Goal: Task Accomplishment & Management: Manage account settings

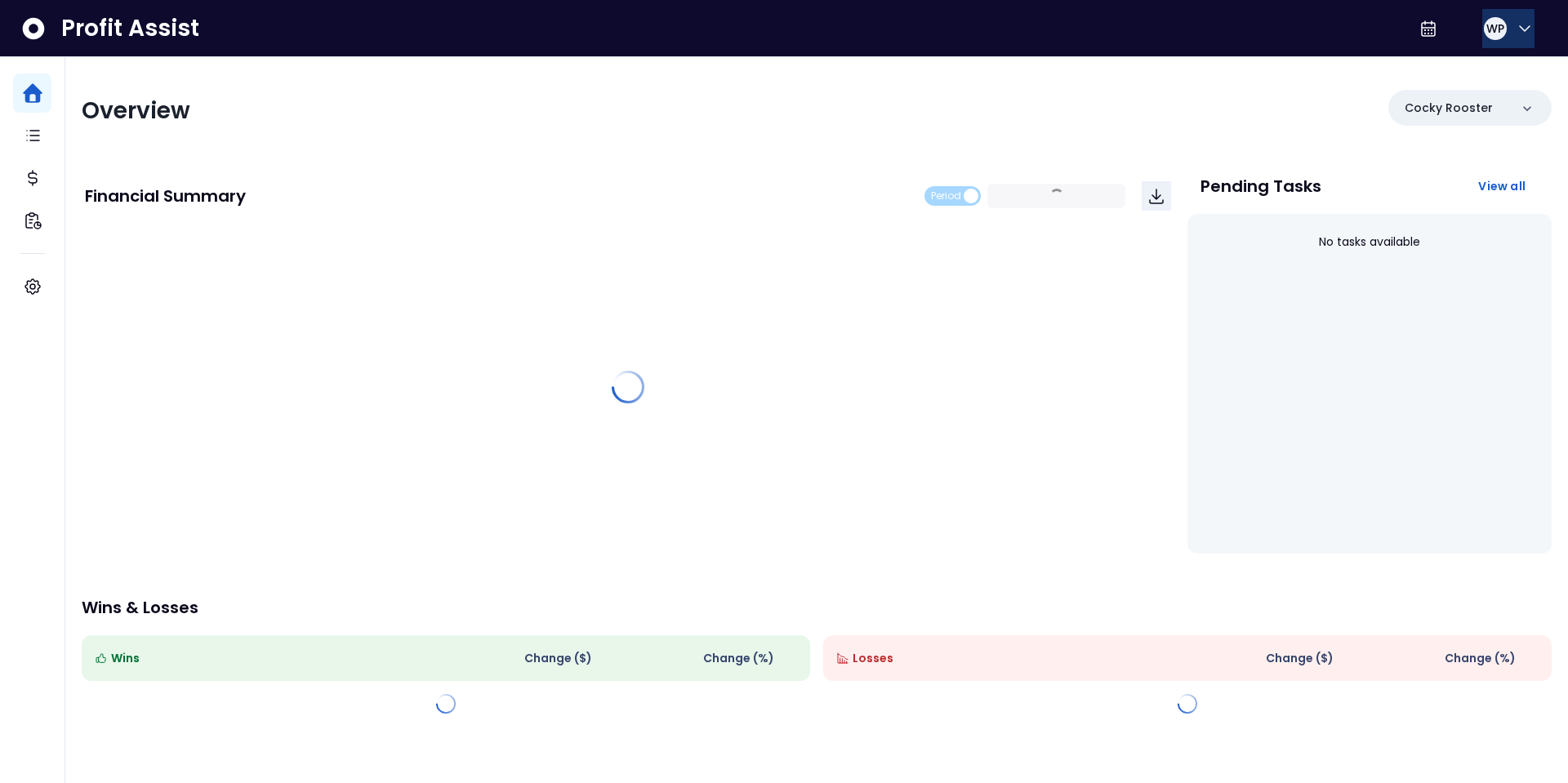
click at [1495, 20] on span "WP" at bounding box center [1495, 28] width 18 height 16
click at [1451, 71] on span "Help & Support" at bounding box center [1446, 68] width 157 height 20
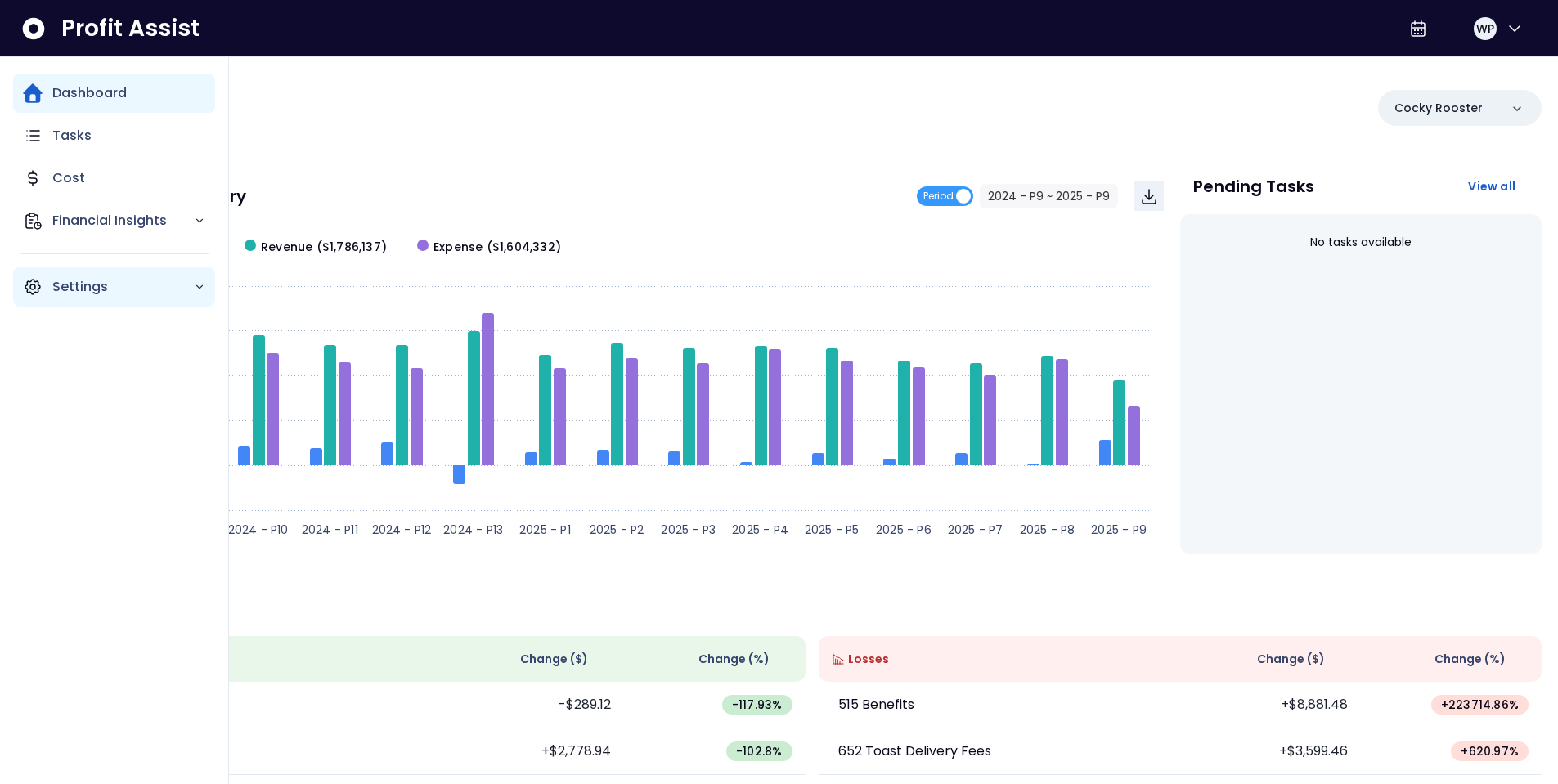
click at [77, 281] on p "Settings" at bounding box center [124, 287] width 142 height 20
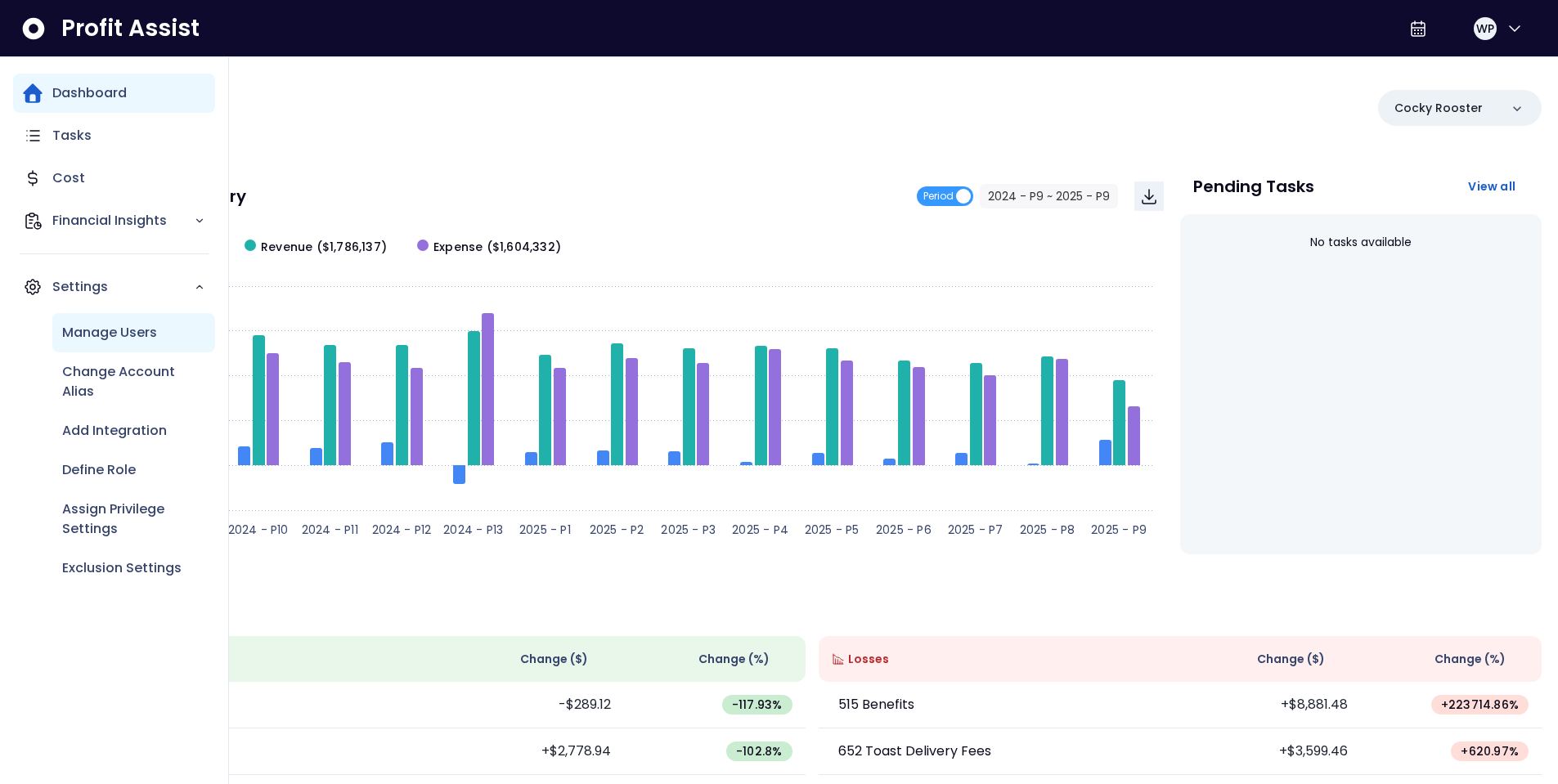
click at [108, 338] on p "Manage Users" at bounding box center [109, 333] width 95 height 20
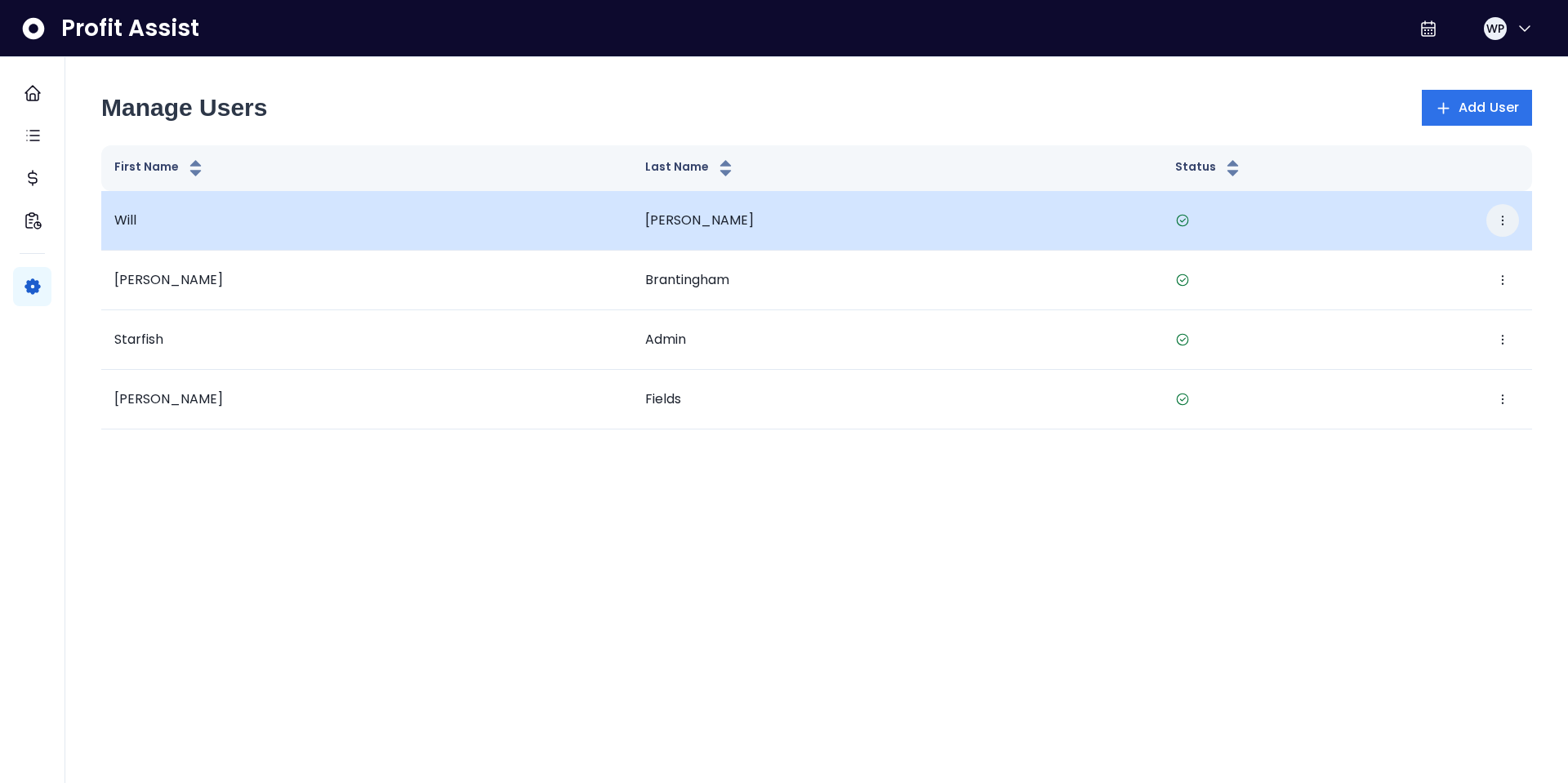
click at [1503, 227] on button "button" at bounding box center [1503, 221] width 33 height 33
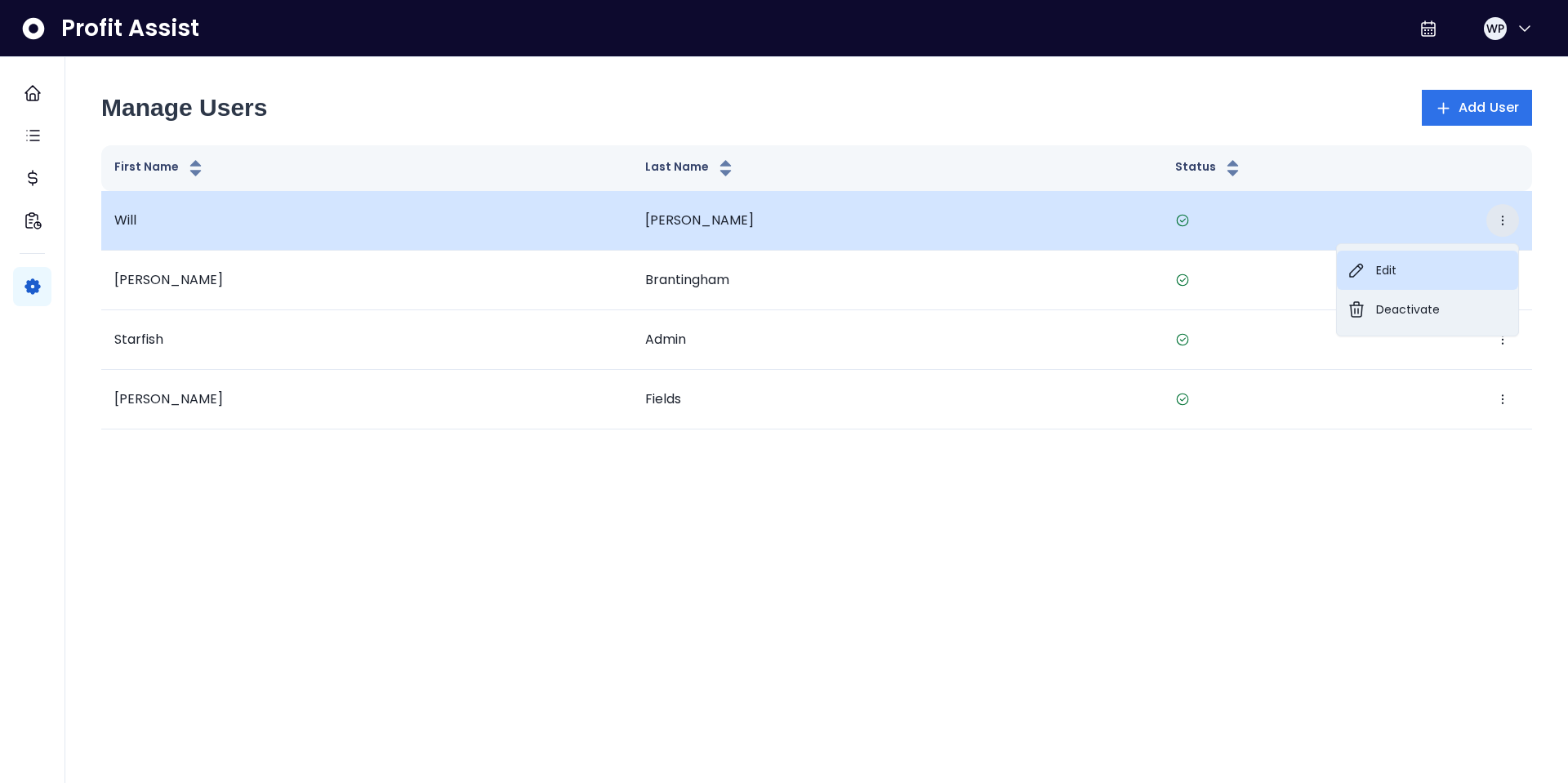
click at [1455, 263] on button "Edit" at bounding box center [1428, 270] width 182 height 39
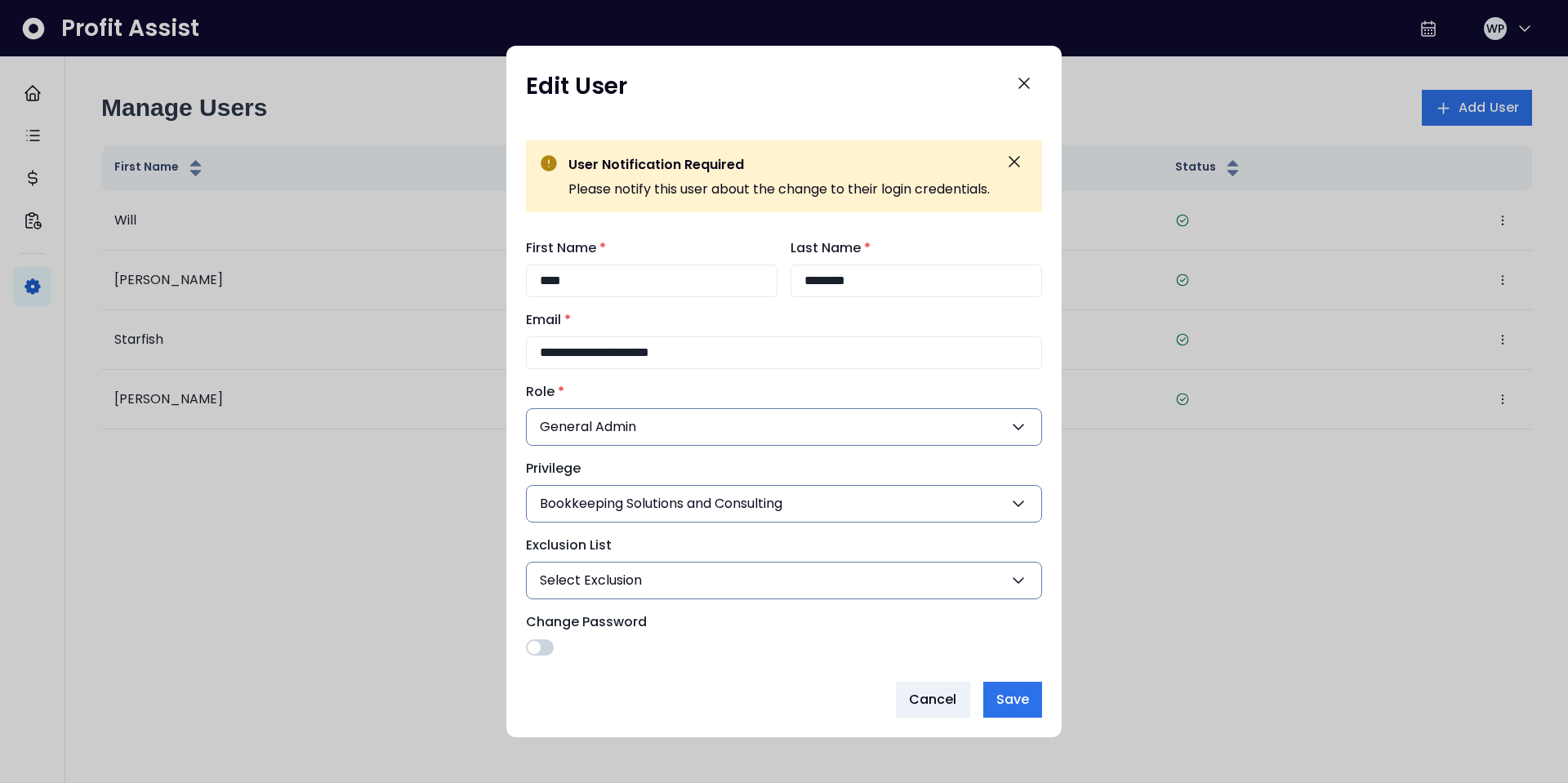
click at [539, 644] on span at bounding box center [540, 648] width 28 height 16
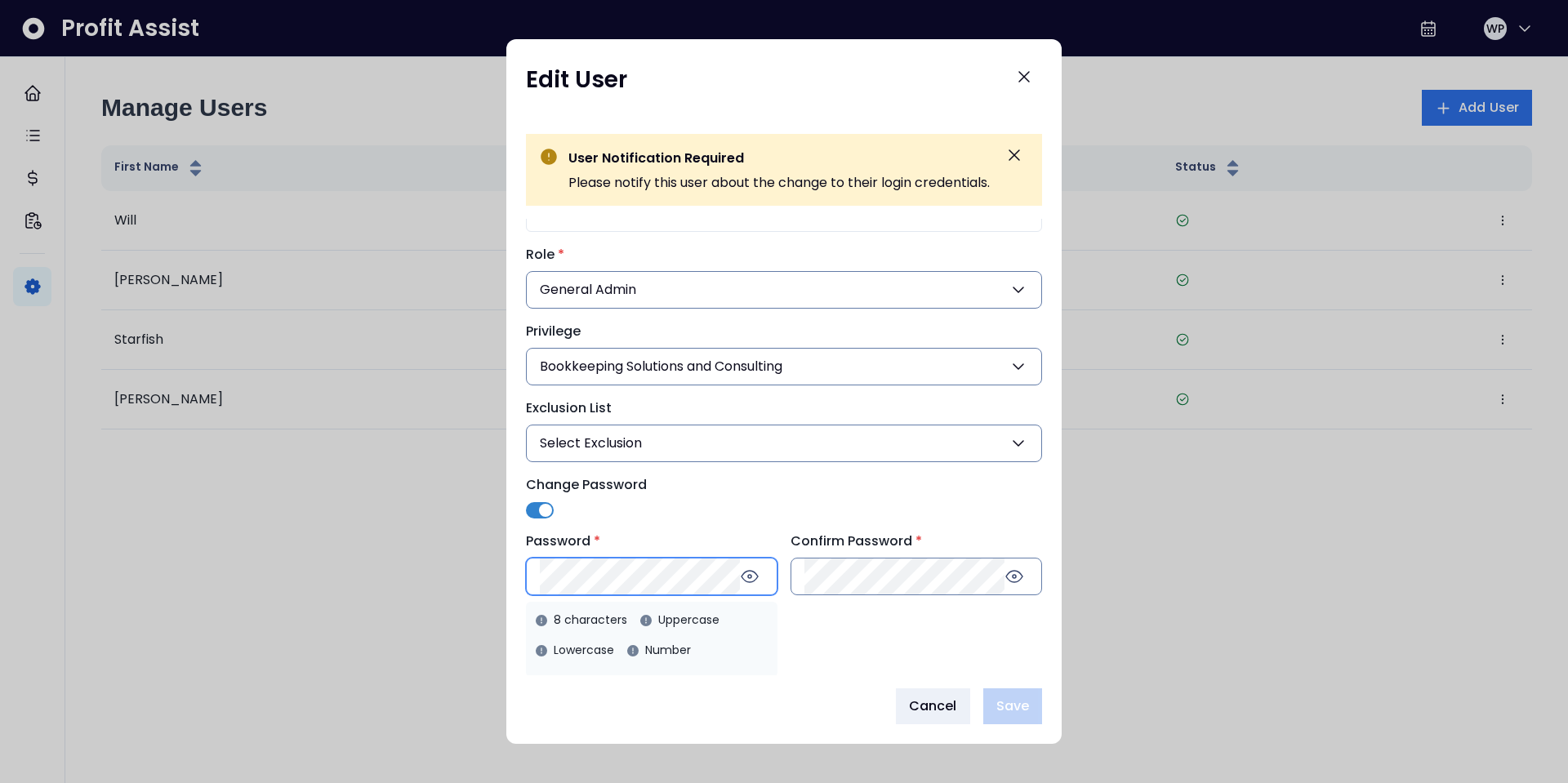
scroll to position [133, 0]
click at [739, 575] on div at bounding box center [739, 575] width 0 height 0
click at [1015, 699] on span "Save" at bounding box center [1013, 707] width 33 height 20
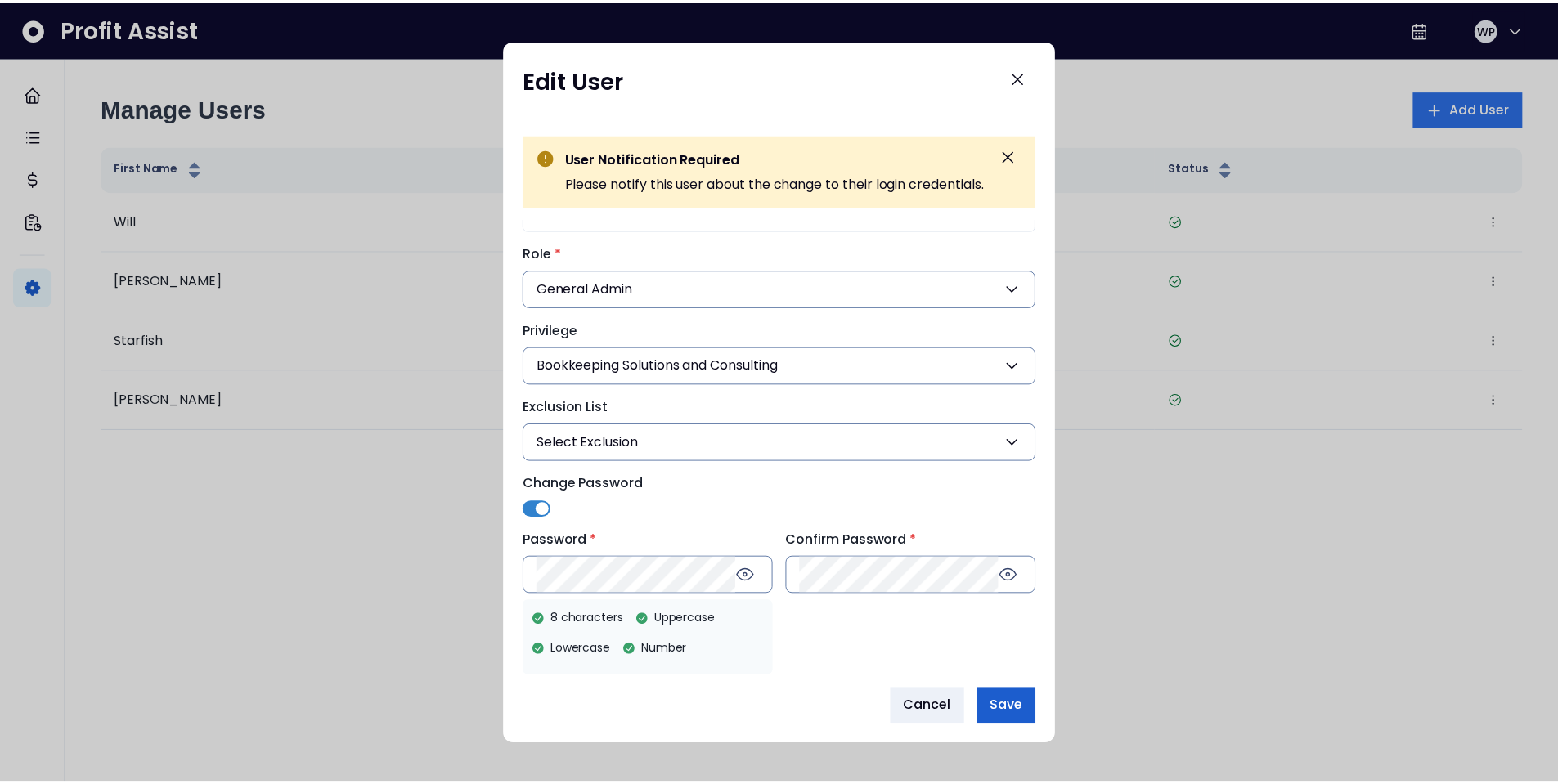
scroll to position [64, 0]
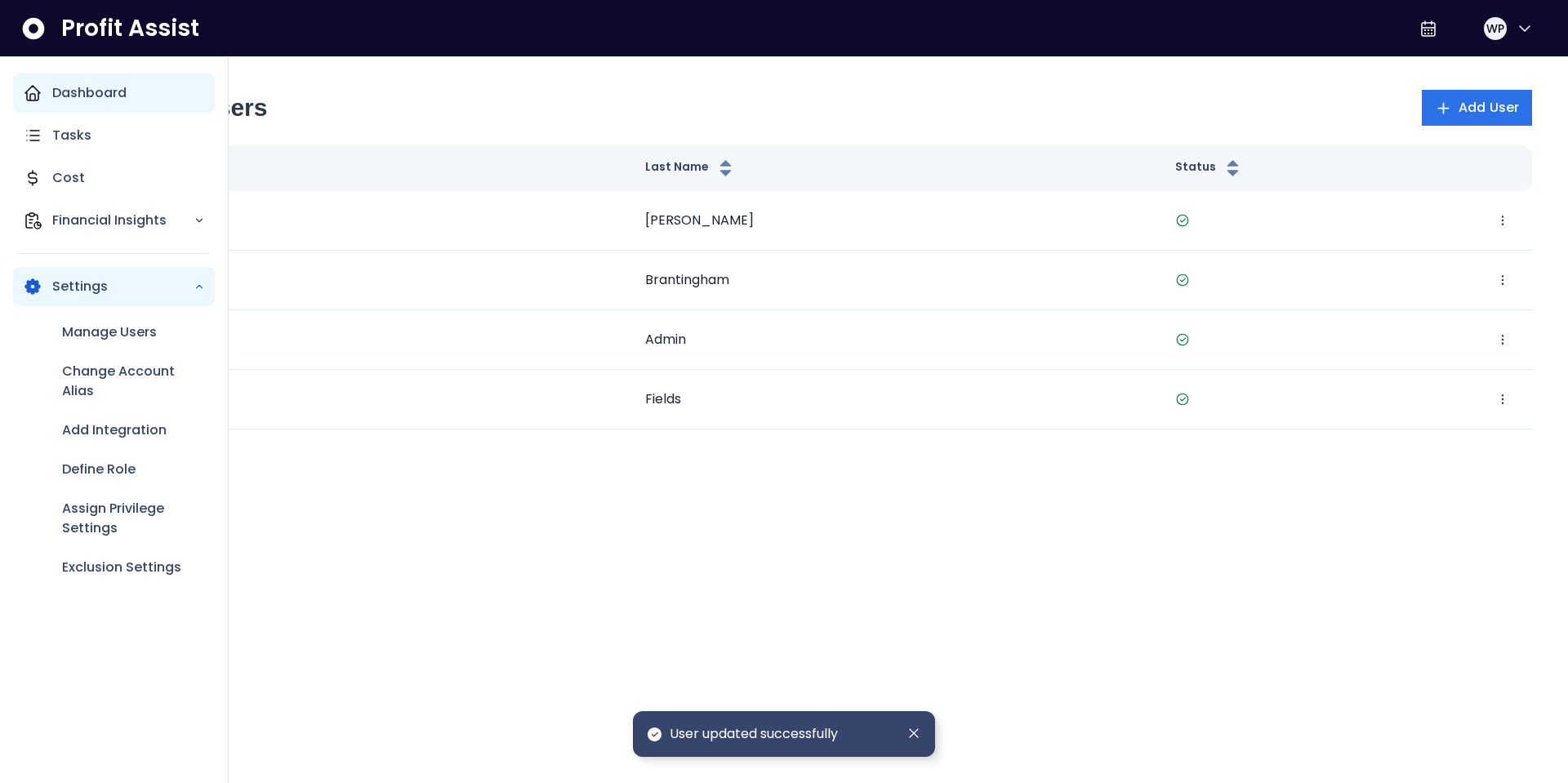
click at [44, 104] on div "Dashboard" at bounding box center [114, 93] width 202 height 39
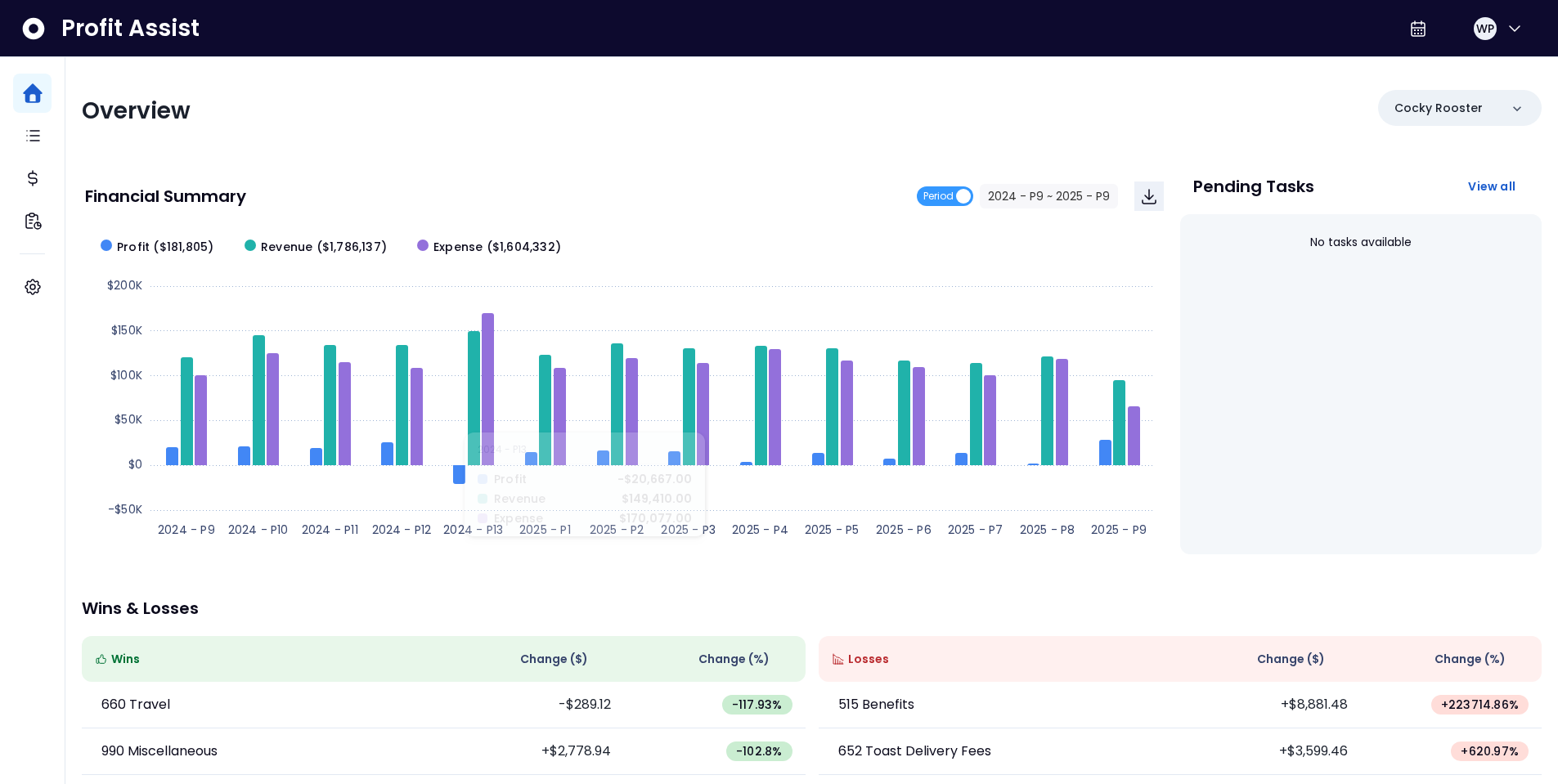
click at [675, 603] on p "Wins & Losses" at bounding box center [811, 608] width 1460 height 16
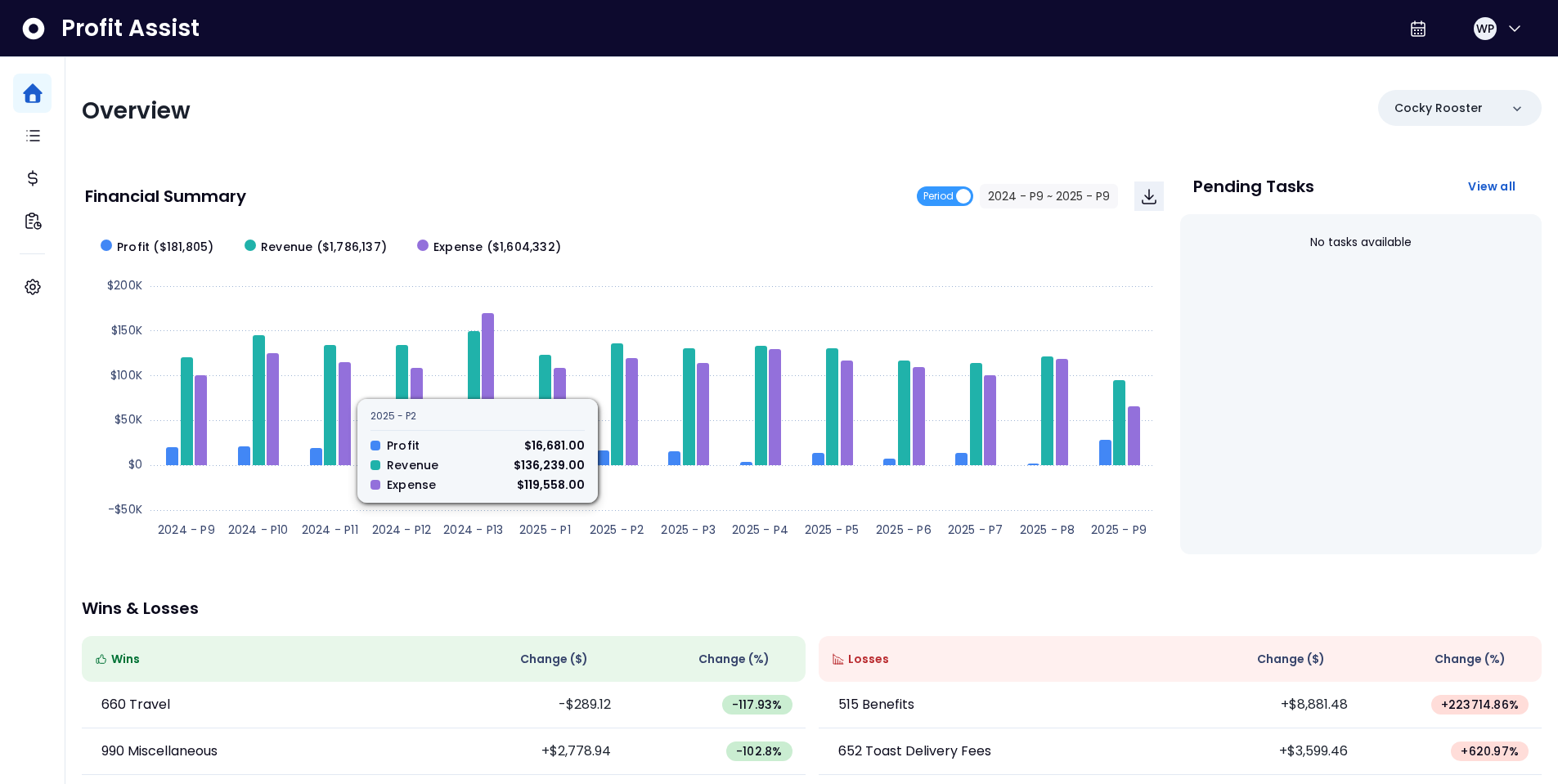
click at [658, 222] on div "Financial Summary Period 2024 - P9 ~ 2025 - P9" at bounding box center [624, 196] width 1079 height 55
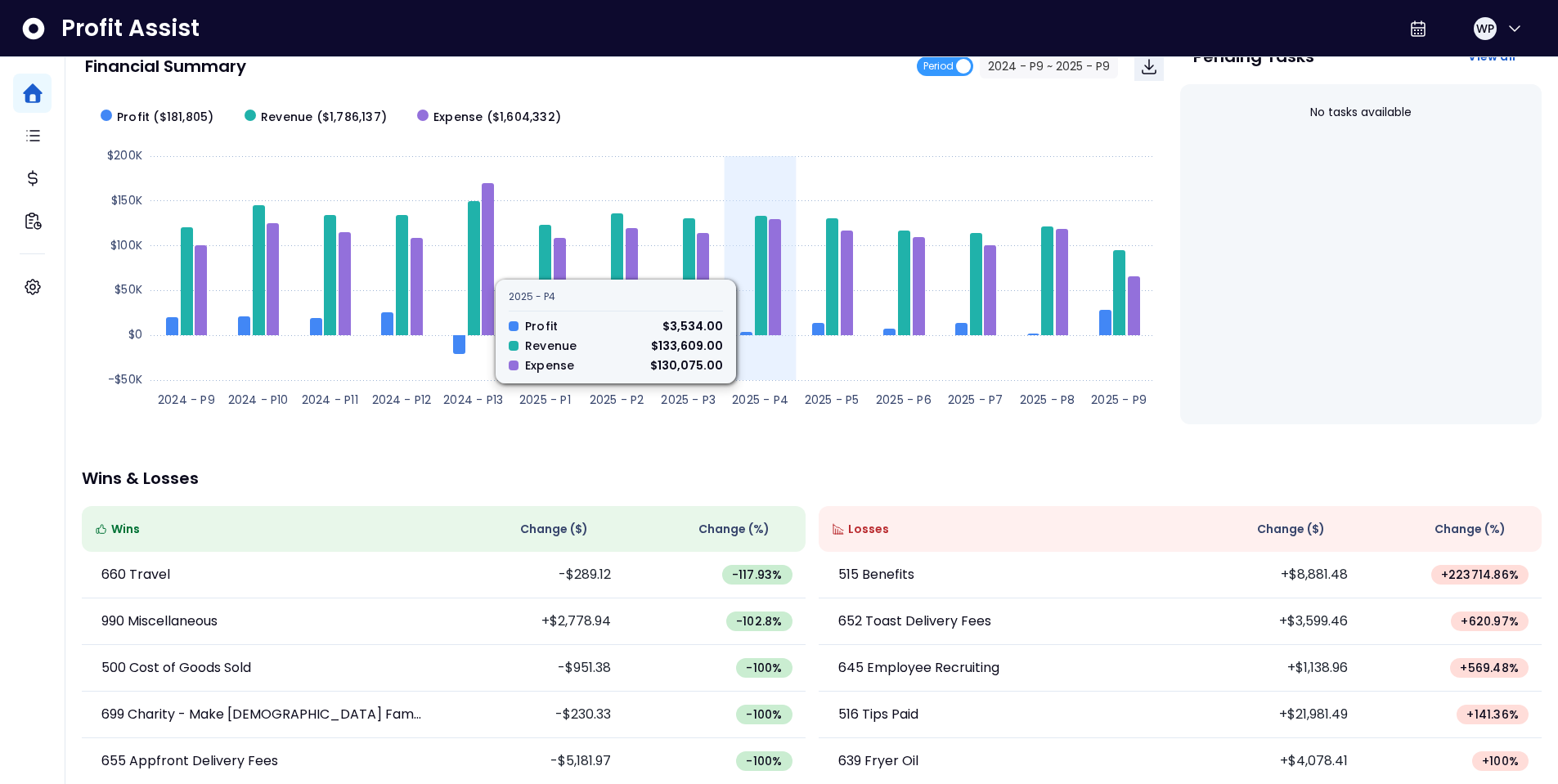
scroll to position [241, 0]
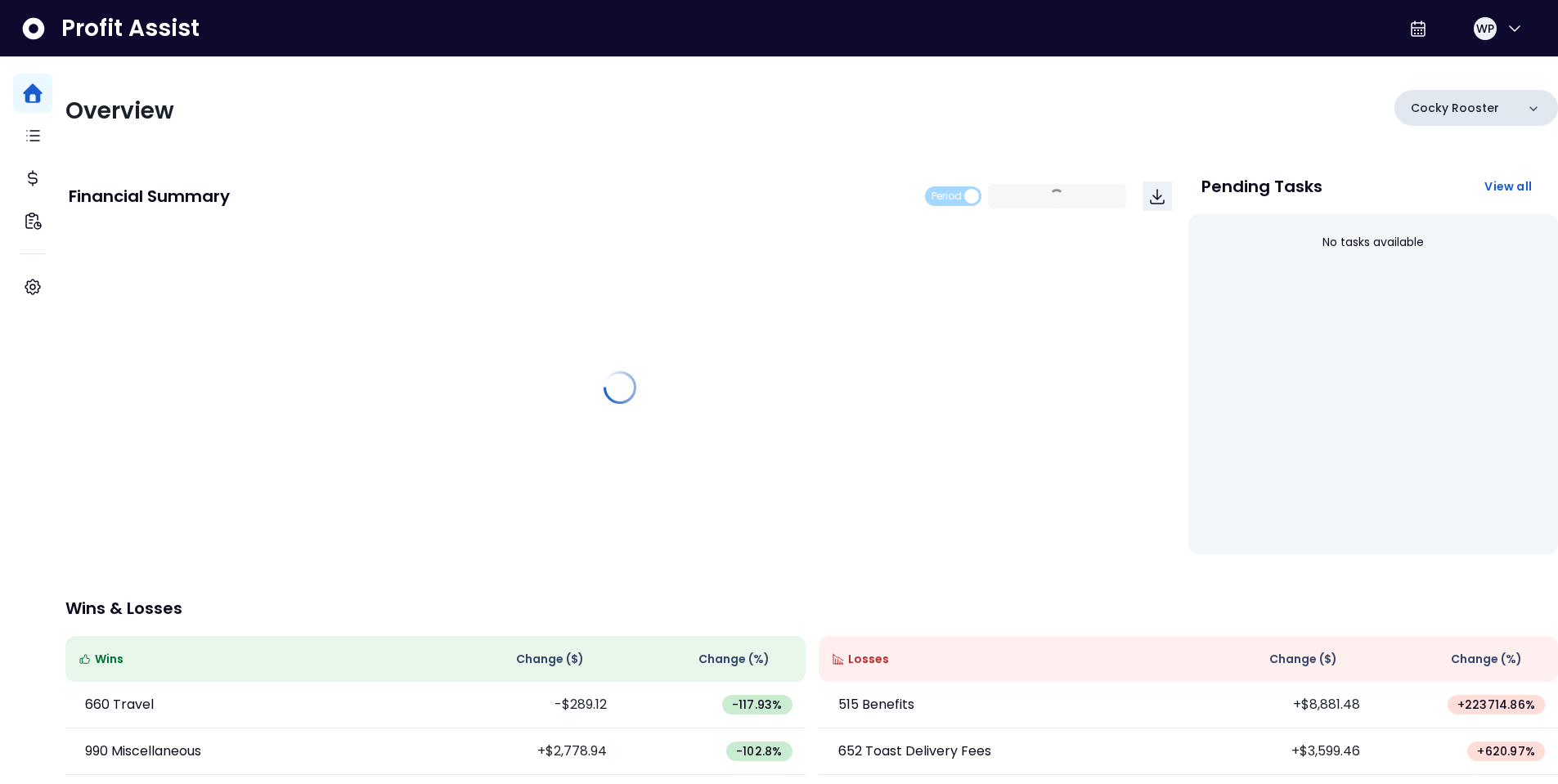
click at [1448, 116] on p "Cocky Rooster" at bounding box center [1454, 108] width 88 height 17
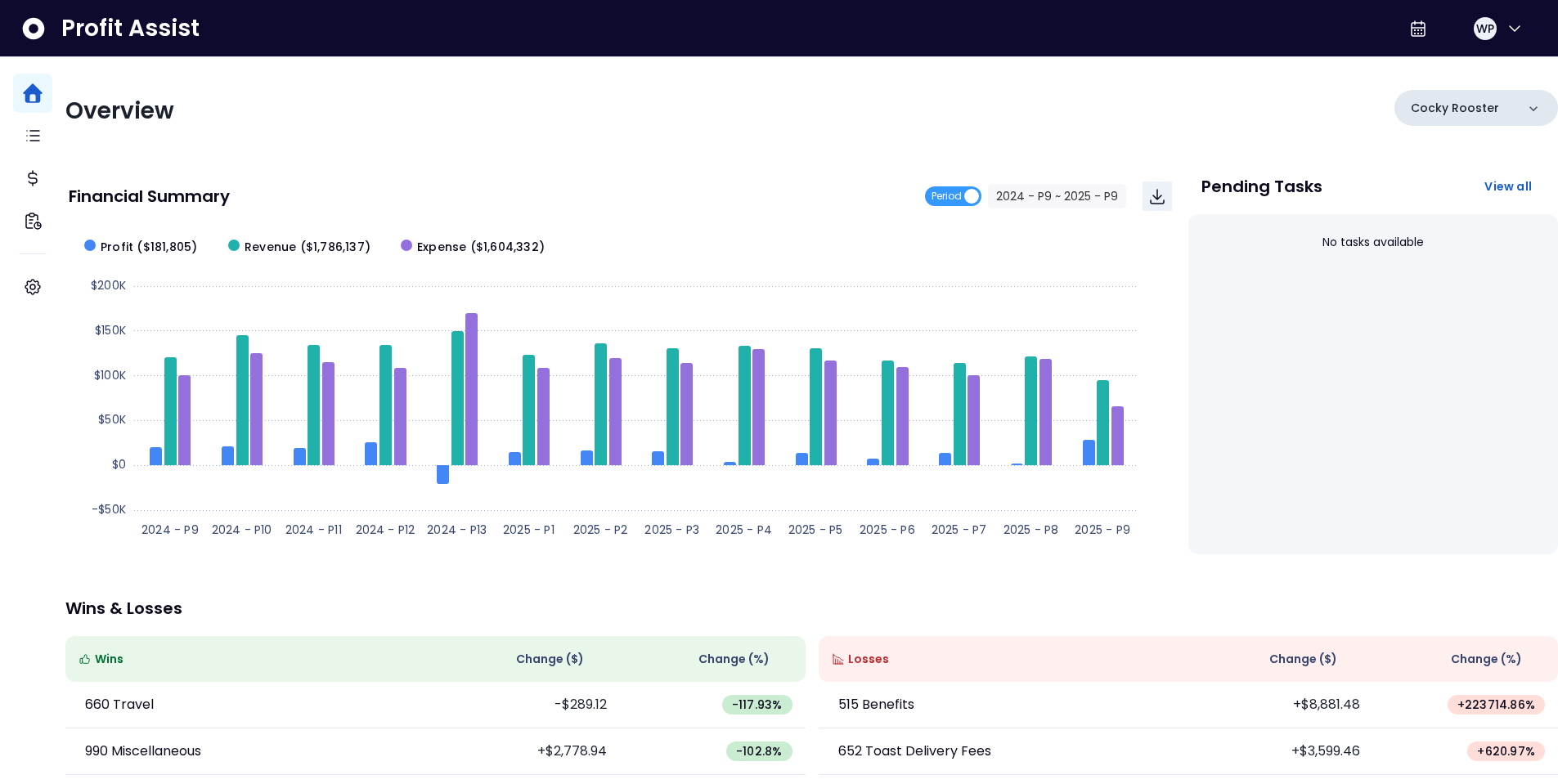
click at [1459, 109] on p "Cocky Rooster" at bounding box center [1454, 108] width 88 height 17
click at [1461, 103] on p "Cocky Rooster" at bounding box center [1454, 108] width 88 height 17
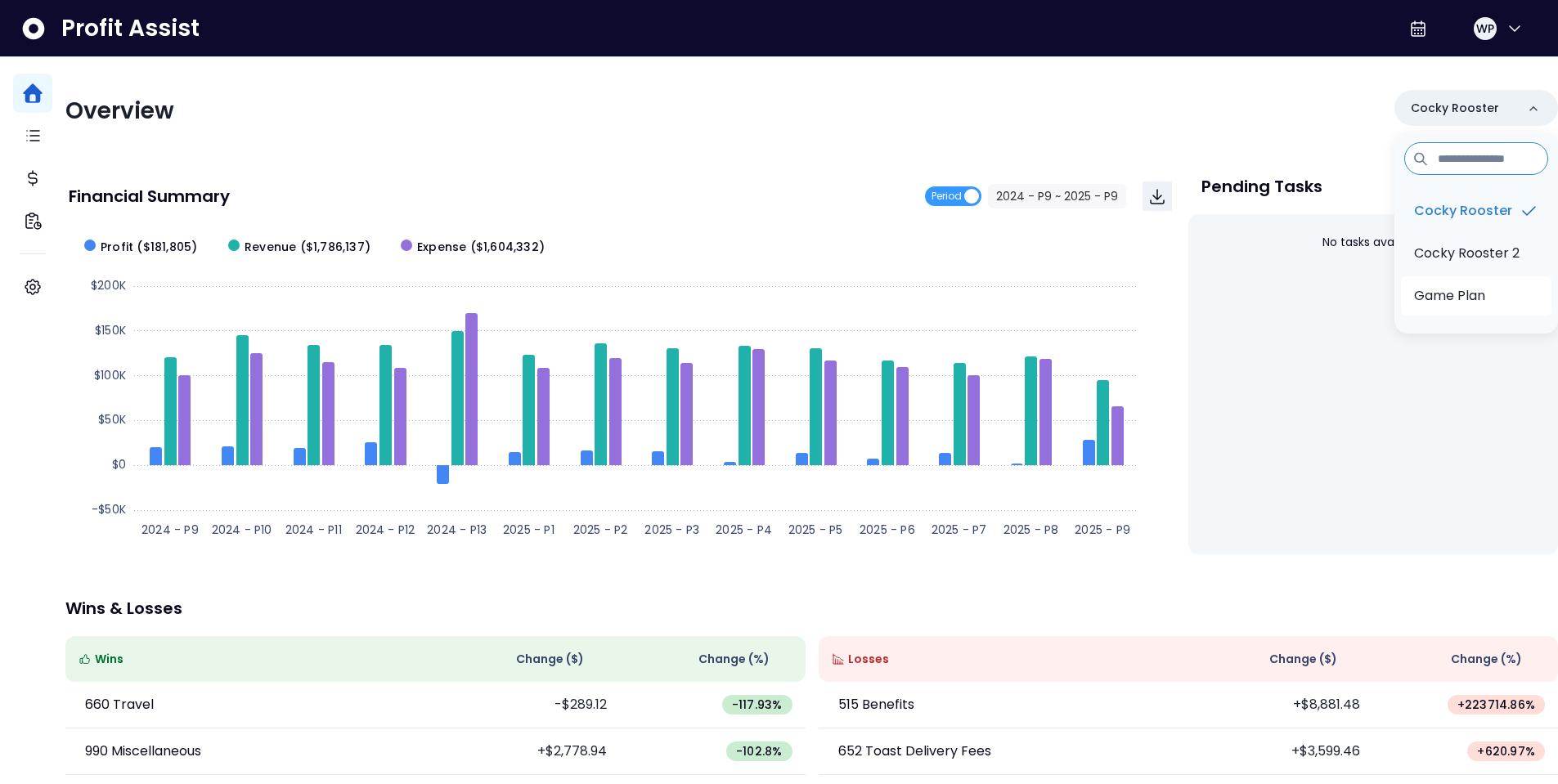
click at [1440, 297] on p "Game Plan" at bounding box center [1449, 297] width 71 height 20
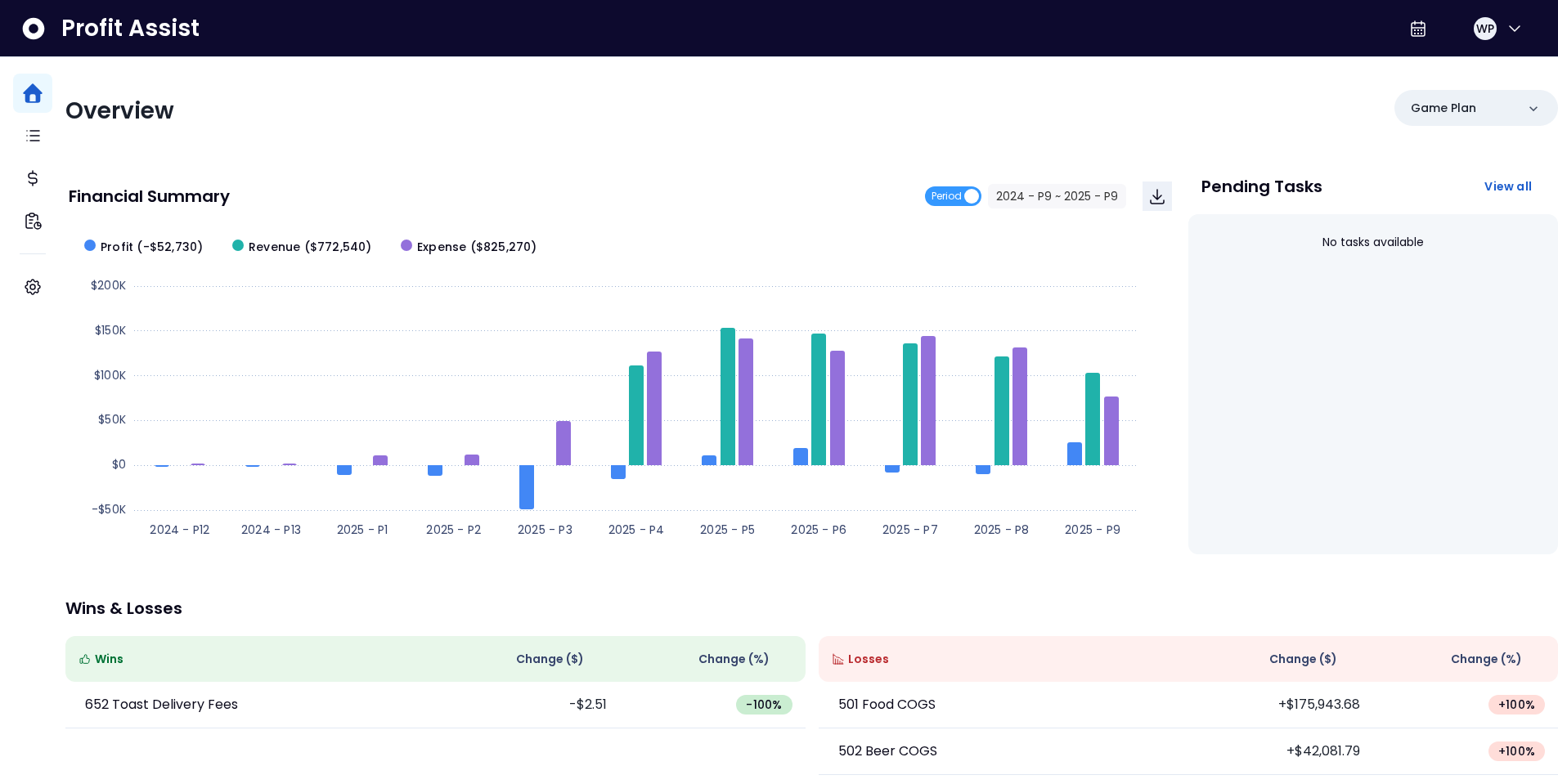
click at [505, 131] on div "Overview Game Plan" at bounding box center [811, 111] width 1493 height 43
